Goal: Task Accomplishment & Management: Manage account settings

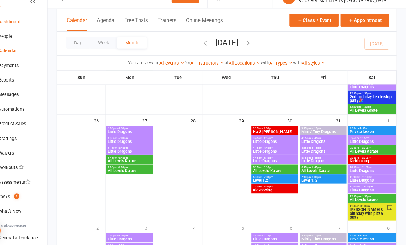
scroll to position [338, 0]
click at [29, 31] on div "Dashboard" at bounding box center [28, 33] width 21 height 5
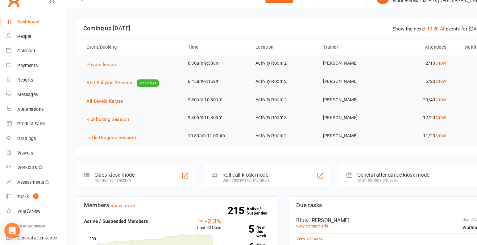
click at [26, 35] on link "Dashboard" at bounding box center [36, 33] width 57 height 14
click at [29, 160] on div "Waivers" at bounding box center [25, 157] width 15 height 5
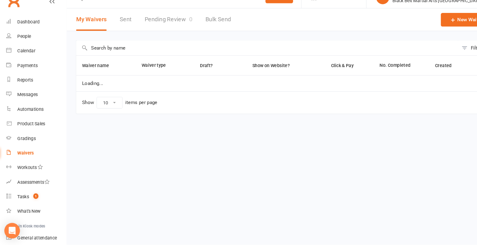
select select "100"
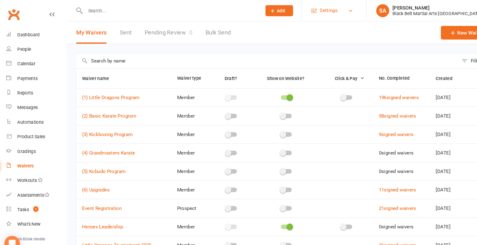
click at [340, 14] on link "Settings" at bounding box center [318, 10] width 43 height 14
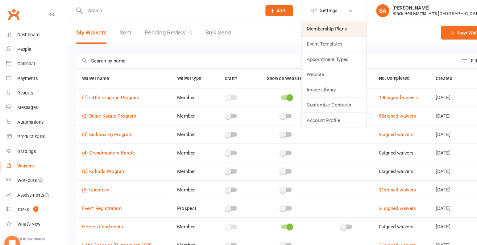
click at [344, 27] on link "Membership Plans" at bounding box center [318, 27] width 61 height 14
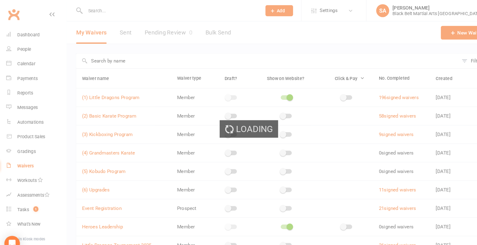
select select "100"
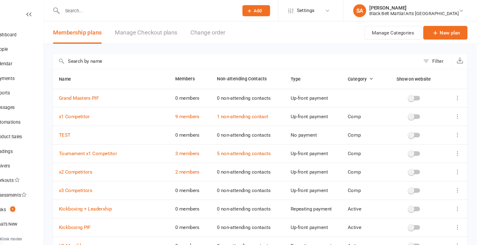
click at [405, 128] on icon at bounding box center [458, 128] width 6 height 6
click at [405, 166] on link "Delete" at bounding box center [431, 164] width 61 height 12
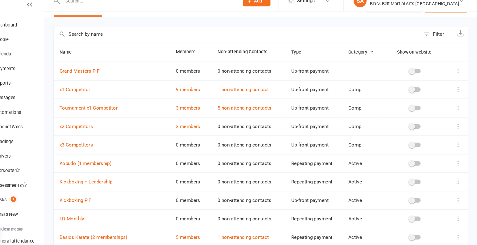
scroll to position [16, 0]
click at [405, 165] on icon at bounding box center [458, 165] width 6 height 6
click at [405, 203] on link "Delete" at bounding box center [431, 200] width 61 height 12
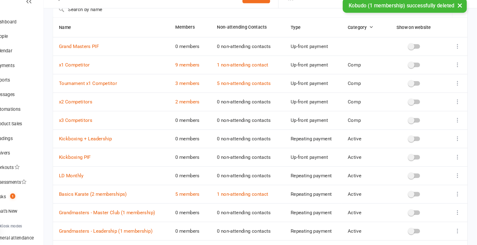
scroll to position [38, 0]
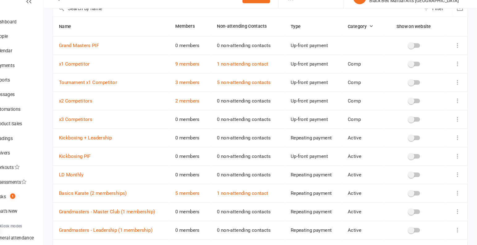
click at [405, 177] on icon at bounding box center [458, 179] width 6 height 6
click at [405, 213] on link "Delete" at bounding box center [431, 214] width 61 height 12
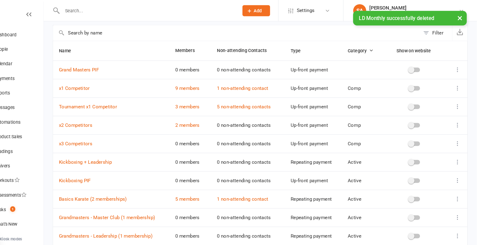
scroll to position [22, 0]
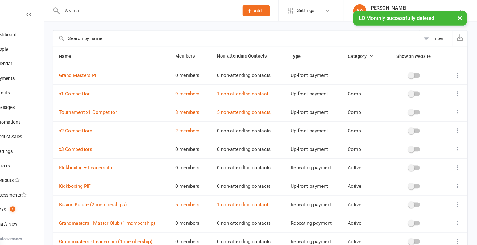
click at [405, 70] on icon at bounding box center [458, 72] width 6 height 6
click at [405, 110] on link "Delete" at bounding box center [431, 108] width 61 height 12
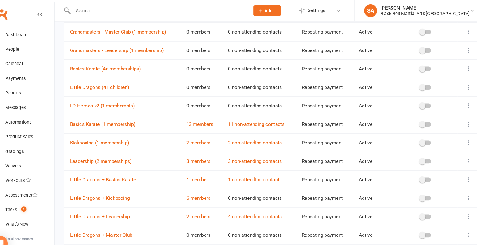
scroll to position [198, 0]
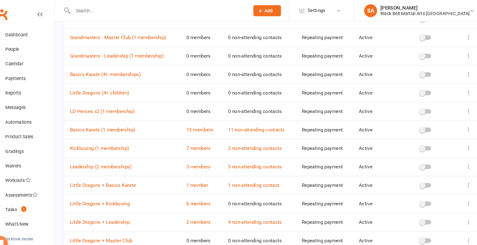
click at [405, 104] on icon at bounding box center [458, 106] width 6 height 6
click at [405, 138] on link "Delete" at bounding box center [431, 140] width 61 height 12
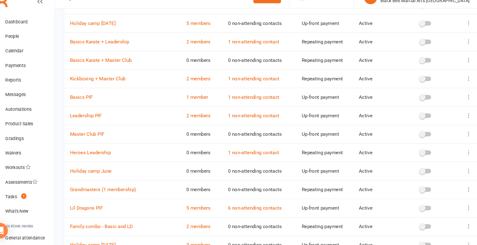
scroll to position [395, 0]
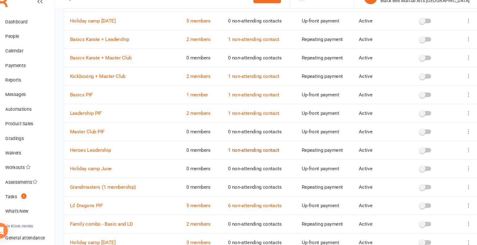
click at [255, 153] on link "1 non-attending contact" at bounding box center [254, 156] width 49 height 6
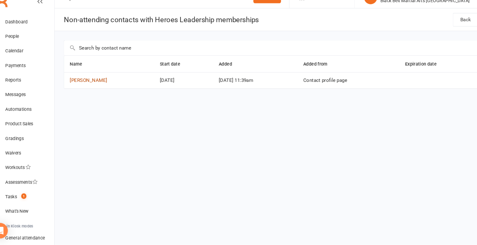
click at [101, 86] on link "[PERSON_NAME]" at bounding box center [97, 89] width 35 height 6
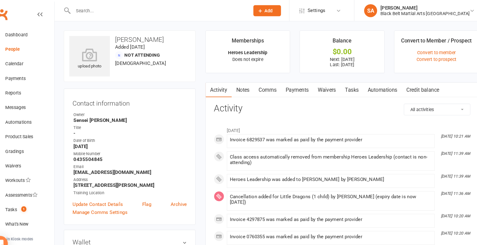
click at [295, 89] on link "Payments" at bounding box center [295, 86] width 31 height 14
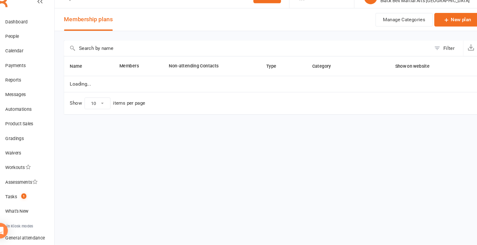
select select "100"
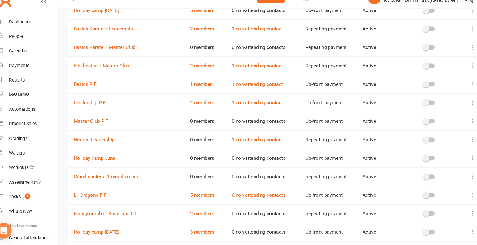
scroll to position [405, 0]
click at [405, 159] on icon at bounding box center [458, 162] width 6 height 6
click at [405, 190] on link "Delete" at bounding box center [431, 195] width 61 height 12
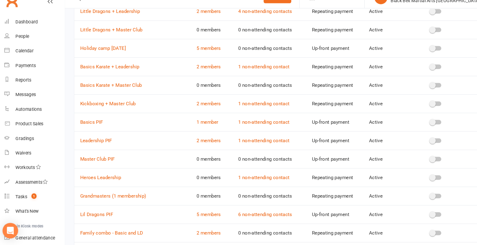
scroll to position [376, 0]
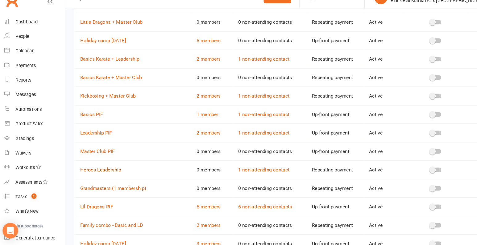
click at [109, 171] on link "Heroes Leadership" at bounding box center [99, 174] width 39 height 6
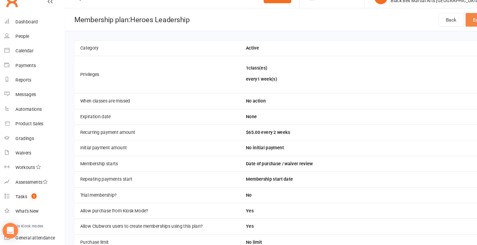
click at [405, 30] on link "Edit" at bounding box center [457, 31] width 22 height 13
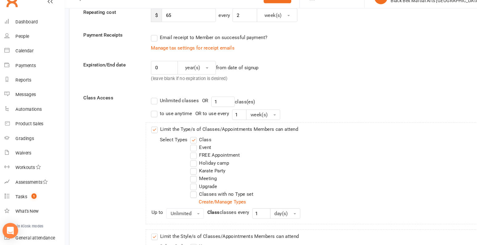
scroll to position [137, 0]
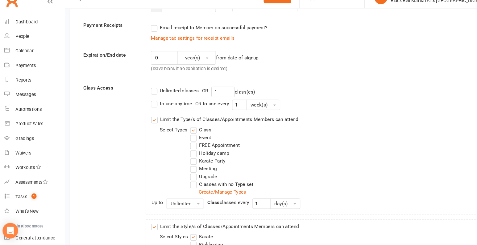
click at [188, 144] on label "Event" at bounding box center [194, 143] width 20 height 7
click at [188, 140] on input "Event" at bounding box center [186, 140] width 4 height 0
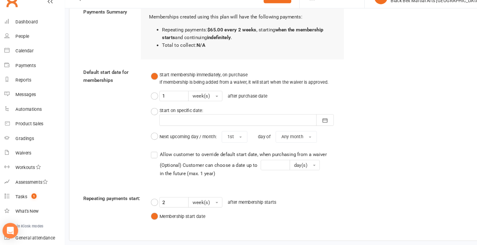
scroll to position [643, 0]
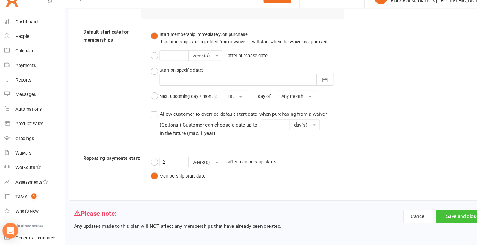
click at [405, 215] on button "Save and close" at bounding box center [443, 218] width 50 height 13
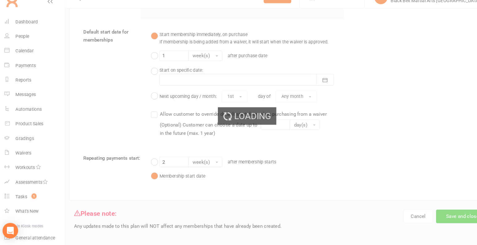
select select "100"
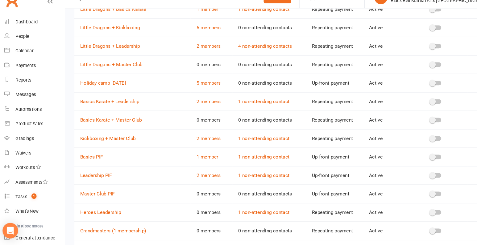
scroll to position [338, 0]
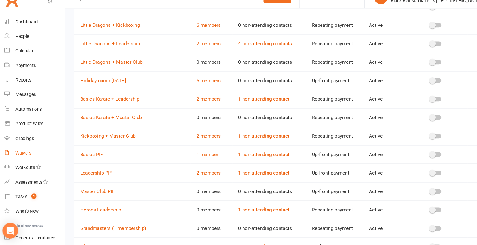
click at [22, 160] on div "Waivers" at bounding box center [25, 157] width 15 height 5
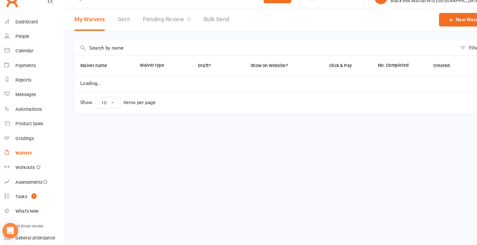
select select "100"
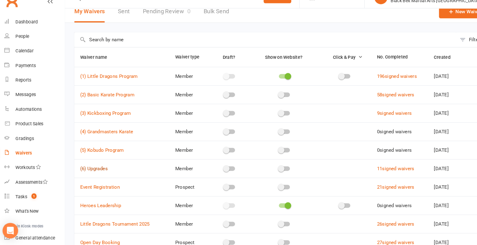
scroll to position [11, 0]
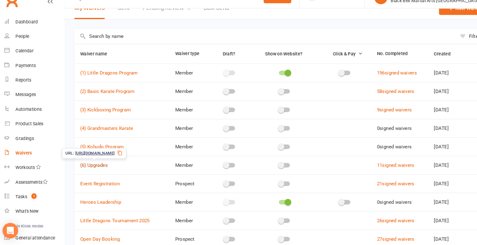
click at [99, 168] on link "(6) Upgrades" at bounding box center [93, 170] width 26 height 6
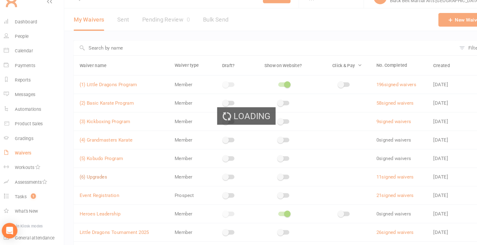
select select "bank_account"
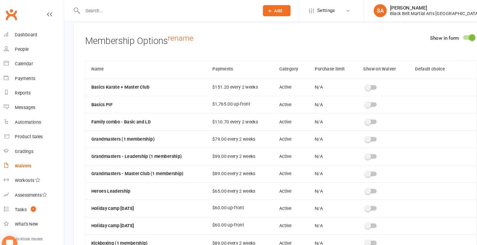
scroll to position [132, 0]
click at [356, 178] on span at bounding box center [353, 181] width 6 height 6
click at [351, 180] on input "checkbox" at bounding box center [351, 180] width 0 height 0
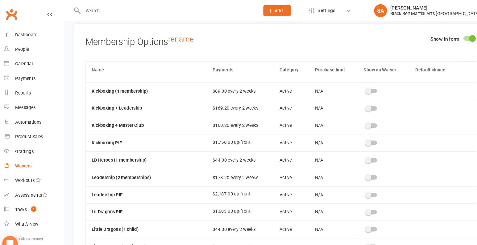
scroll to position [273, 0]
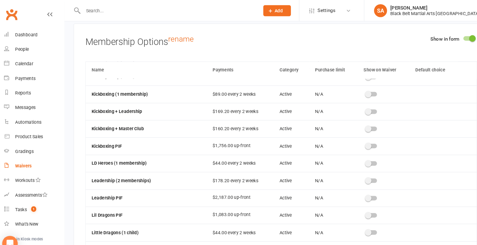
click at [357, 154] on switch at bounding box center [356, 156] width 15 height 5
click at [357, 154] on div at bounding box center [356, 156] width 10 height 4
click at [351, 155] on input "checkbox" at bounding box center [351, 155] width 0 height 0
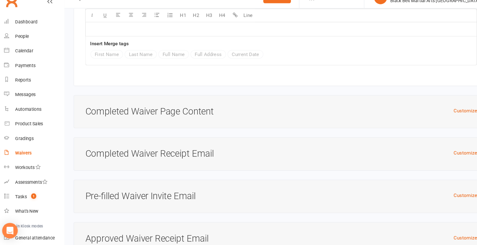
scroll to position [2959, 0]
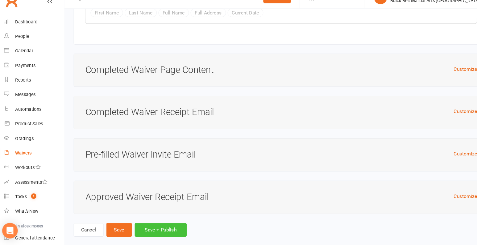
click at [139, 224] on button "Save + Publish" at bounding box center [156, 230] width 49 height 13
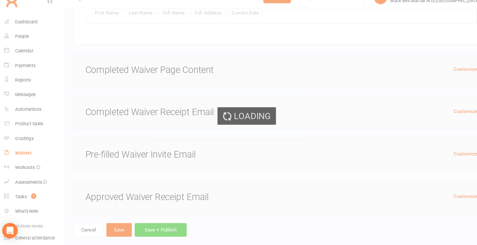
select select "100"
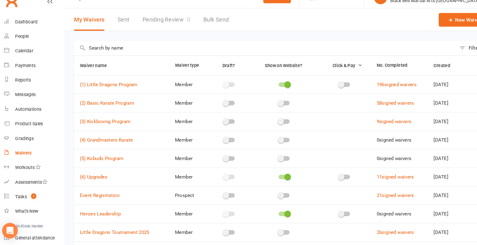
click at [274, 181] on span at bounding box center [277, 181] width 6 height 6
click at [268, 180] on input "checkbox" at bounding box center [268, 180] width 0 height 0
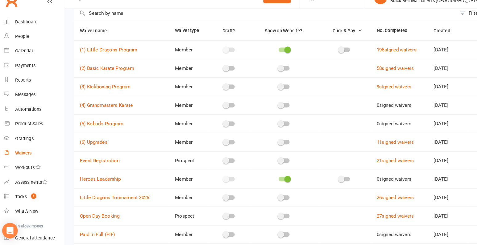
scroll to position [33, 0]
click at [274, 181] on span at bounding box center [277, 182] width 6 height 6
click at [268, 182] on input "checkbox" at bounding box center [268, 182] width 0 height 0
click at [274, 57] on span at bounding box center [277, 59] width 6 height 6
click at [268, 59] on input "checkbox" at bounding box center [268, 59] width 0 height 0
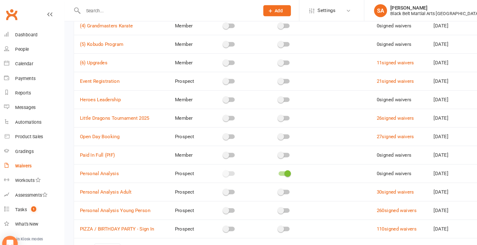
scroll to position [118, 0]
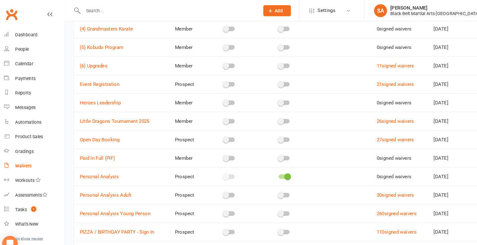
click at [272, 131] on div at bounding box center [273, 133] width 10 height 4
click at [268, 132] on input "checkbox" at bounding box center [268, 132] width 0 height 0
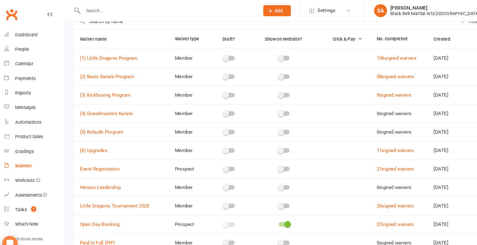
scroll to position [36, 0]
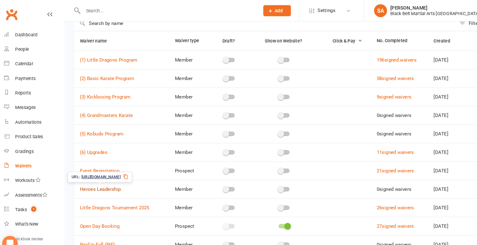
click at [111, 180] on link "Heroes Leadership" at bounding box center [99, 180] width 39 height 6
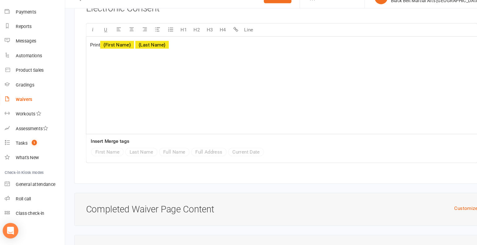
scroll to position [2270, 0]
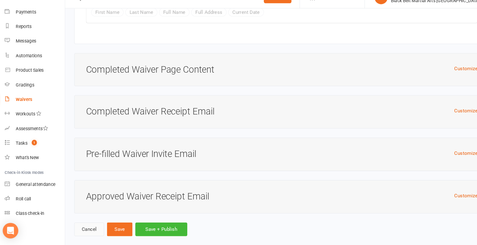
click at [85, 224] on link "Cancel" at bounding box center [88, 230] width 28 height 13
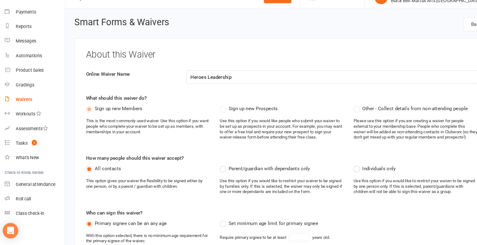
select select "100"
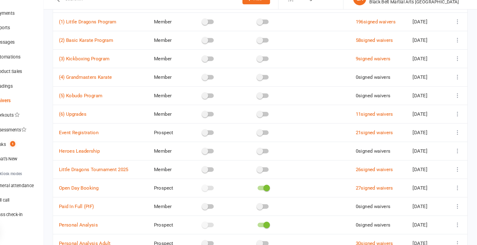
scroll to position [60, 0]
click at [405, 154] on icon at bounding box center [458, 155] width 6 height 6
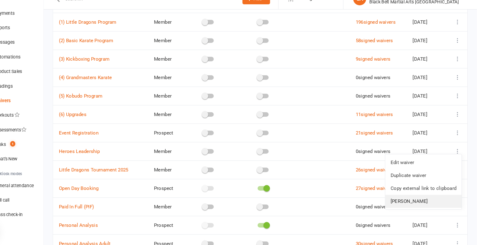
click at [405, 205] on link "[PERSON_NAME]" at bounding box center [426, 203] width 72 height 12
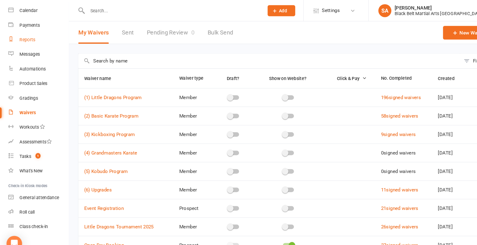
scroll to position [0, 0]
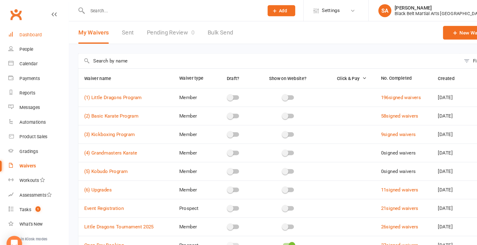
click at [29, 35] on div "Dashboard" at bounding box center [28, 33] width 21 height 5
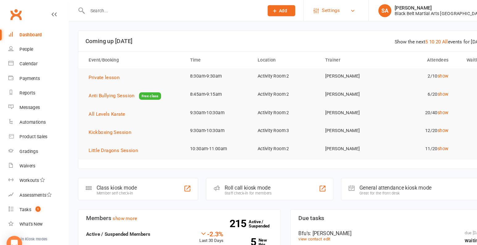
click at [322, 9] on span "Settings" at bounding box center [313, 10] width 17 height 14
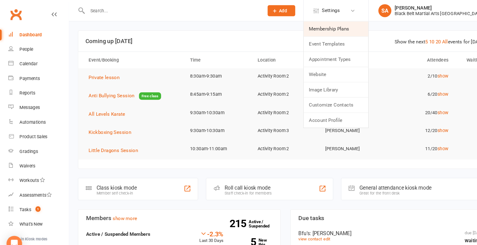
click at [338, 28] on link "Membership Plans" at bounding box center [318, 27] width 61 height 14
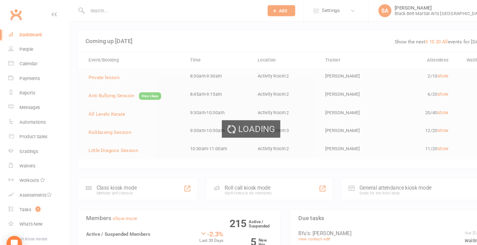
select select "100"
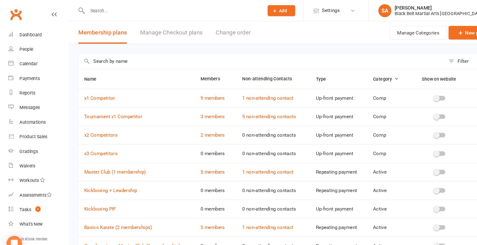
click at [131, 57] on input "text" at bounding box center [248, 58] width 348 height 15
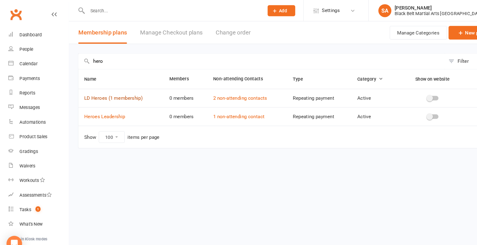
type input "hero"
click at [119, 93] on link "LD Heroes (1 membership)" at bounding box center [107, 94] width 55 height 6
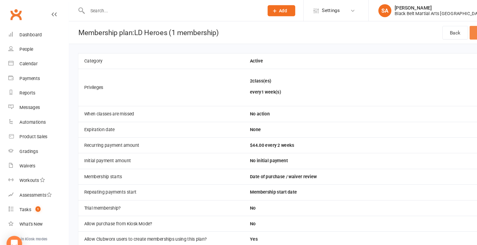
click at [405, 27] on link "Edit" at bounding box center [457, 31] width 22 height 13
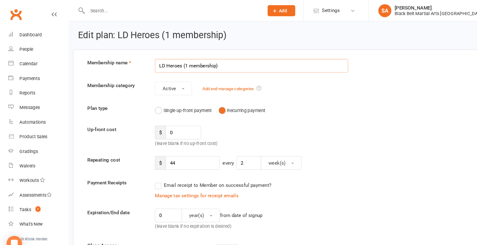
drag, startPoint x: 157, startPoint y: 63, endPoint x: 151, endPoint y: 63, distance: 5.9
click at [151, 63] on input "LD Heroes (1 membership)" at bounding box center [238, 62] width 183 height 13
drag, startPoint x: 213, startPoint y: 61, endPoint x: 120, endPoint y: 55, distance: 93.3
click at [199, 62] on input "Little Dragons (1 child)" at bounding box center [238, 62] width 183 height 13
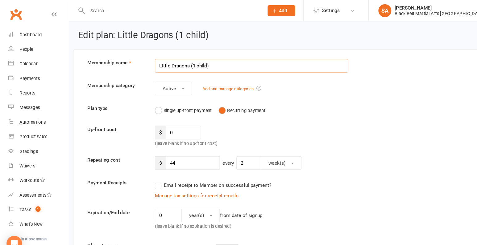
click at [190, 64] on input "Little Dragons (1 child)" at bounding box center [238, 62] width 183 height 13
type input "Little Dragon Heroes"
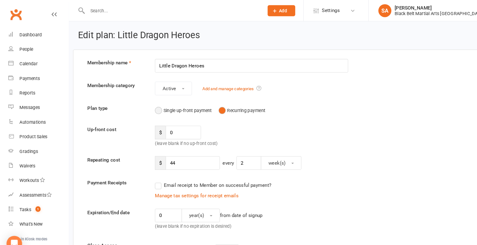
click at [156, 106] on button "Single up-front payment" at bounding box center [174, 105] width 54 height 12
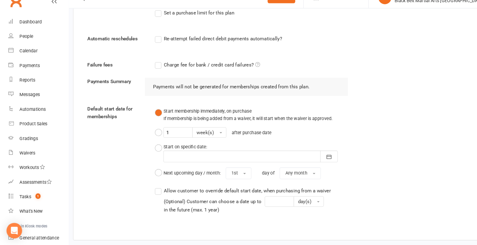
scroll to position [377, 0]
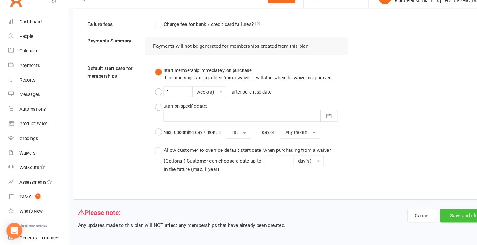
click at [405, 216] on button "Save and close" at bounding box center [443, 217] width 50 height 13
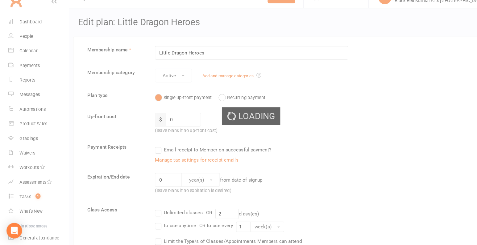
select select "100"
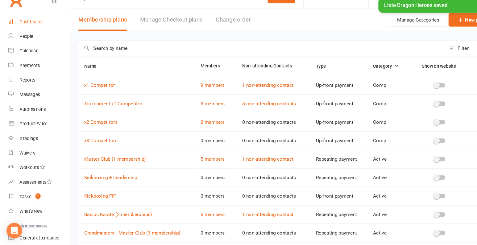
click at [36, 35] on div "Dashboard" at bounding box center [28, 33] width 21 height 5
